Goal: Task Accomplishment & Management: Use online tool/utility

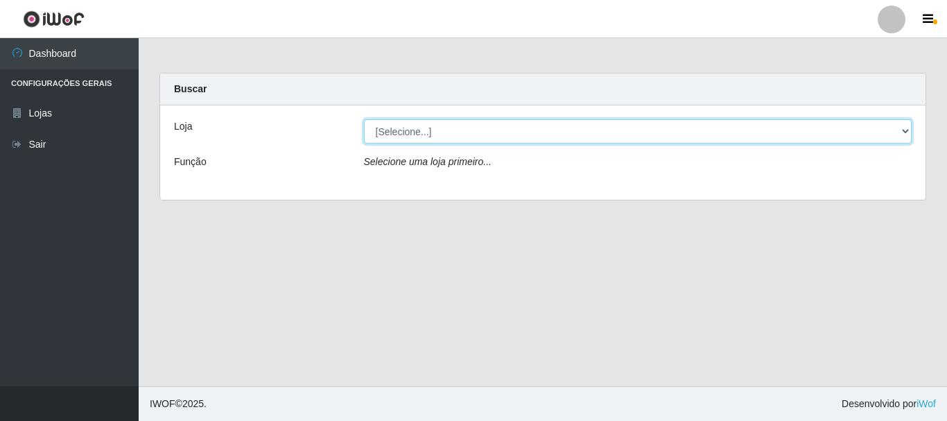
click at [907, 130] on select "[Selecione...] Casatudo BR" at bounding box center [638, 131] width 548 height 24
select select "197"
click at [364, 119] on select "[Selecione...] Casatudo BR" at bounding box center [638, 131] width 548 height 24
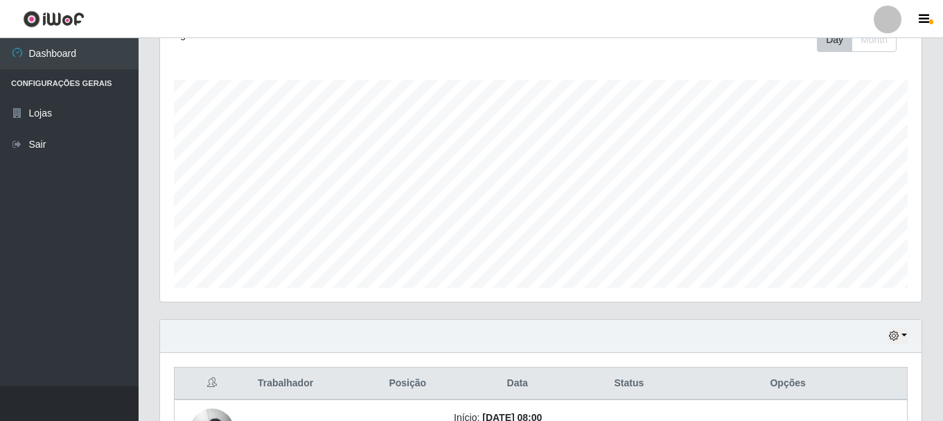
scroll to position [416, 0]
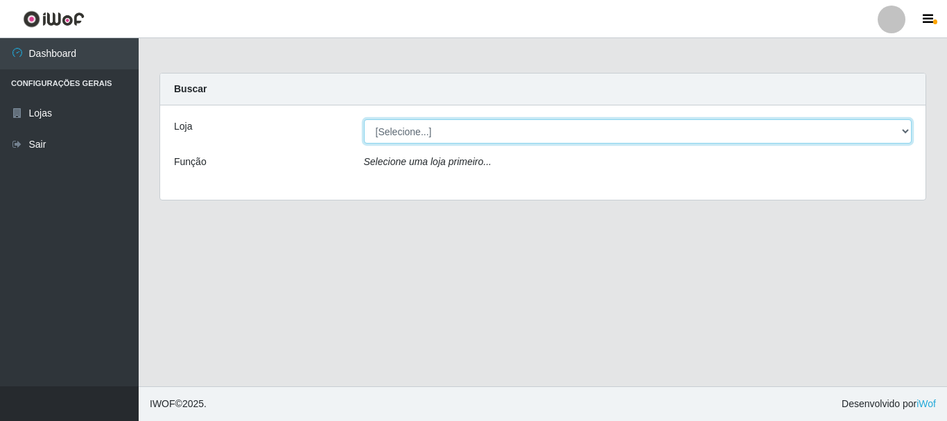
click at [905, 130] on select "[Selecione...] Casatudo BR" at bounding box center [638, 131] width 548 height 24
select select "197"
click at [364, 119] on select "[Selecione...] Casatudo BR" at bounding box center [638, 131] width 548 height 24
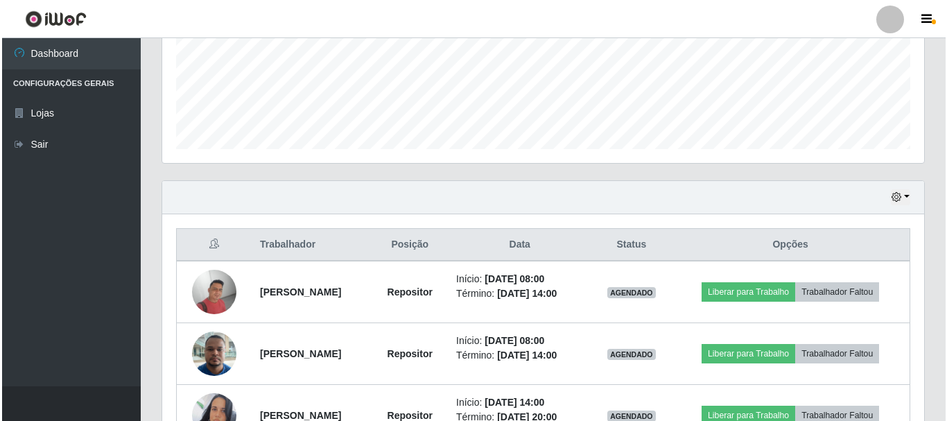
scroll to position [438, 0]
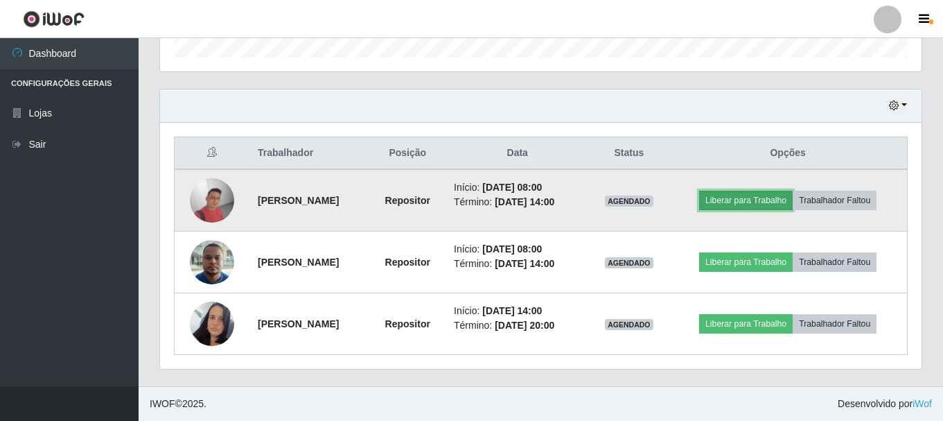
click at [790, 198] on button "Liberar para Trabalho" at bounding box center [746, 200] width 94 height 19
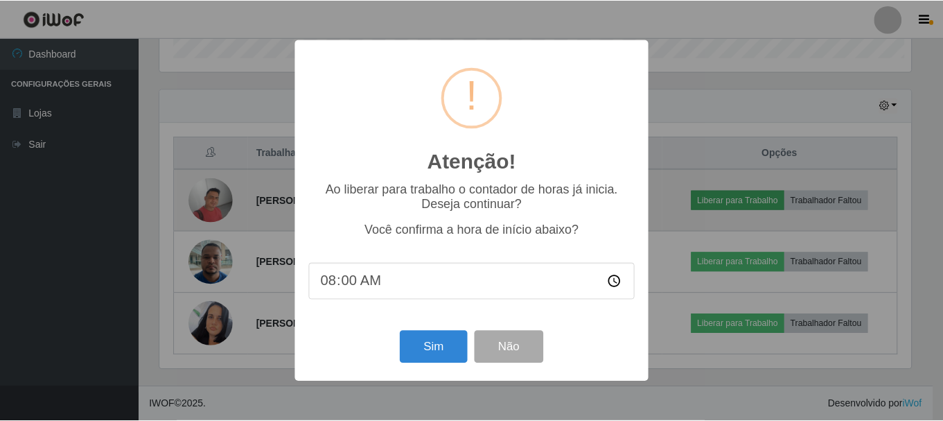
scroll to position [288, 755]
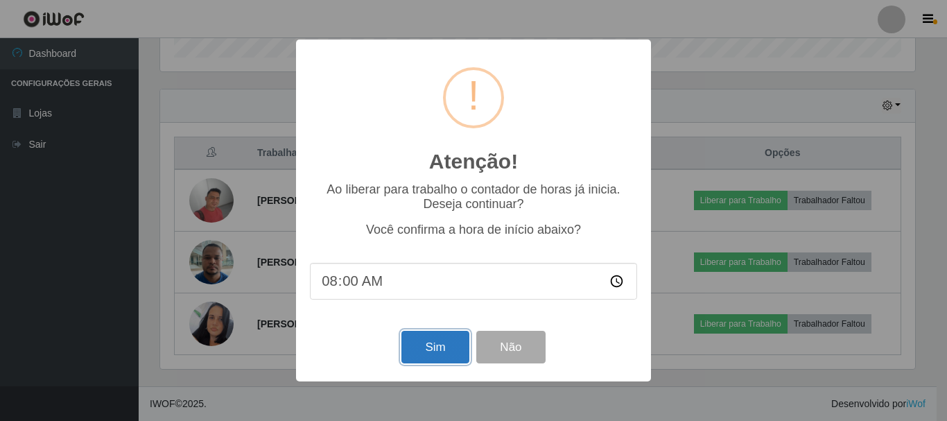
click at [427, 351] on button "Sim" at bounding box center [434, 347] width 67 height 33
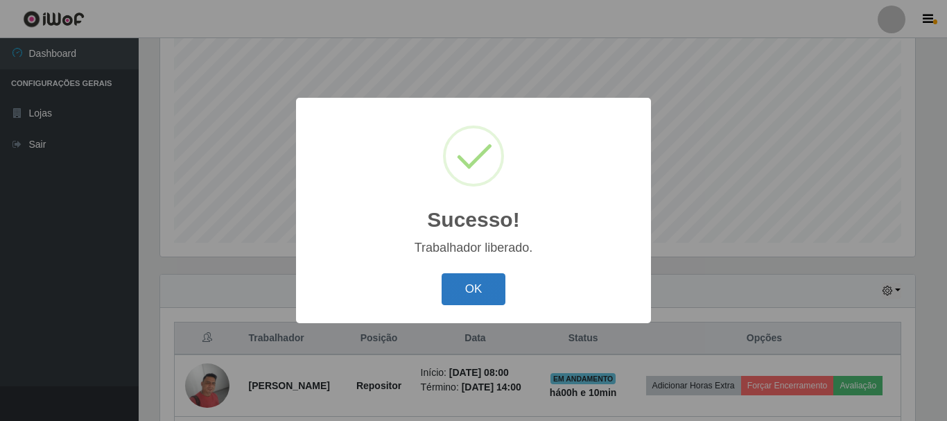
click at [480, 288] on button "OK" at bounding box center [474, 289] width 64 height 33
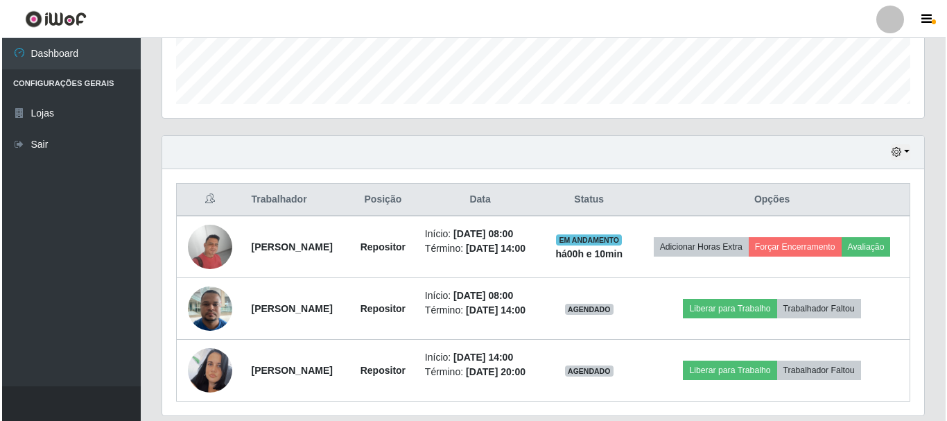
scroll to position [461, 0]
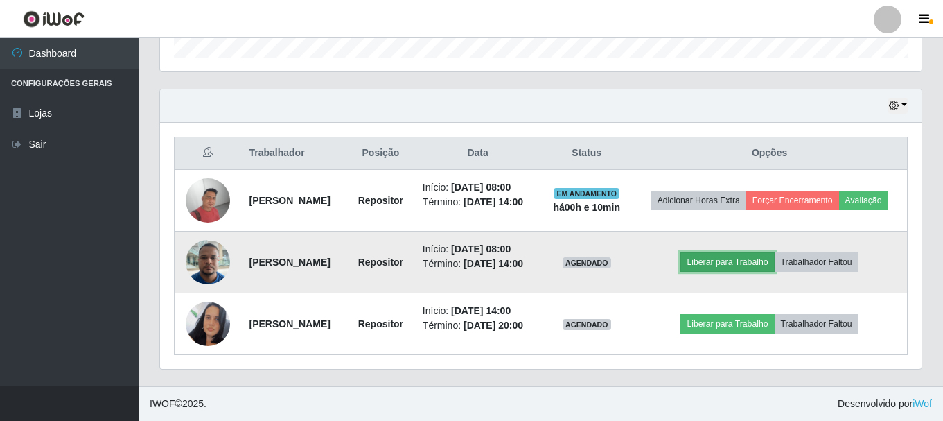
click at [729, 259] on button "Liberar para Trabalho" at bounding box center [728, 261] width 94 height 19
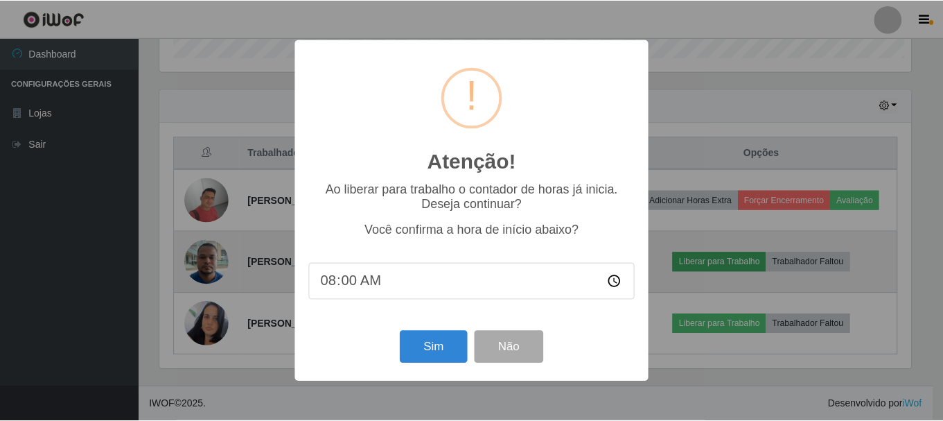
scroll to position [288, 755]
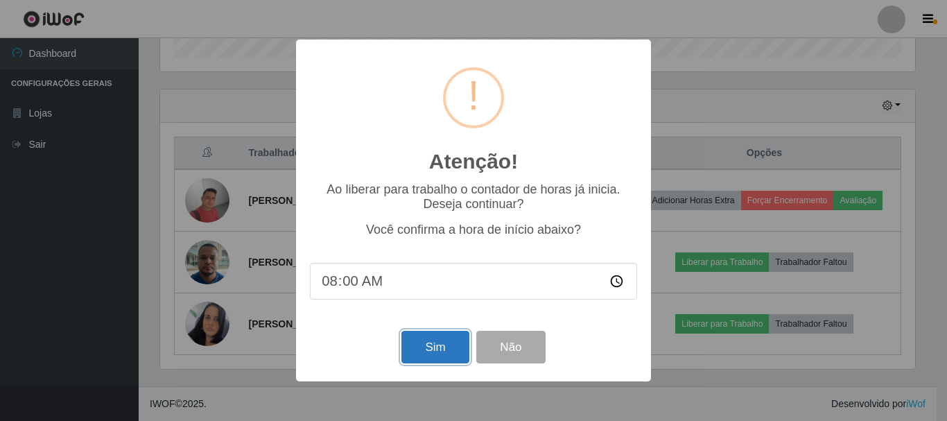
click at [437, 355] on button "Sim" at bounding box center [434, 347] width 67 height 33
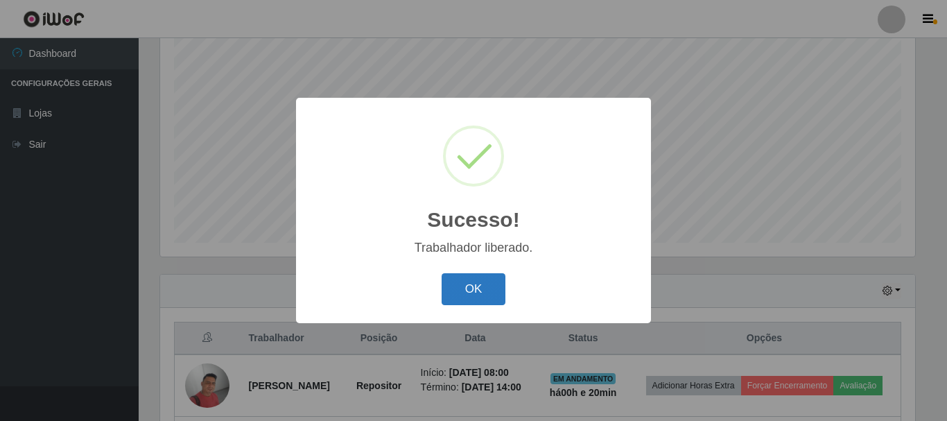
click at [476, 282] on button "OK" at bounding box center [474, 289] width 64 height 33
